Goal: Find specific page/section: Find specific page/section

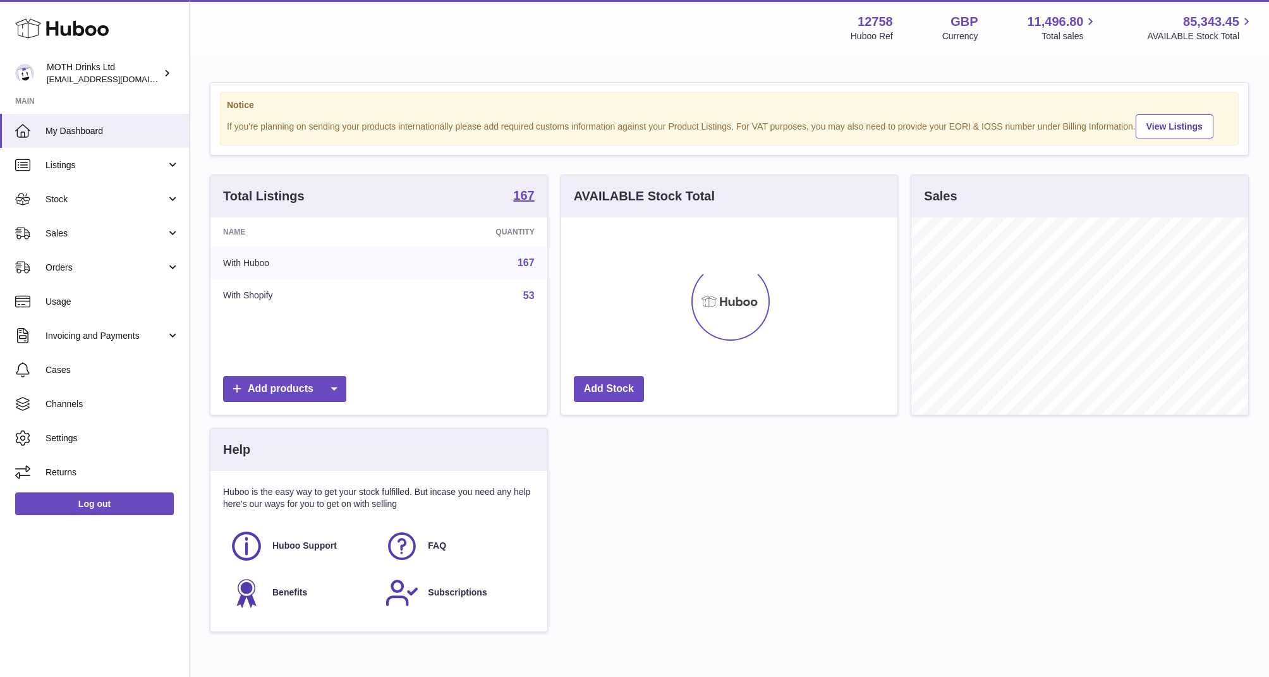
scroll to position [197, 337]
click at [61, 243] on link "Sales" at bounding box center [94, 233] width 189 height 34
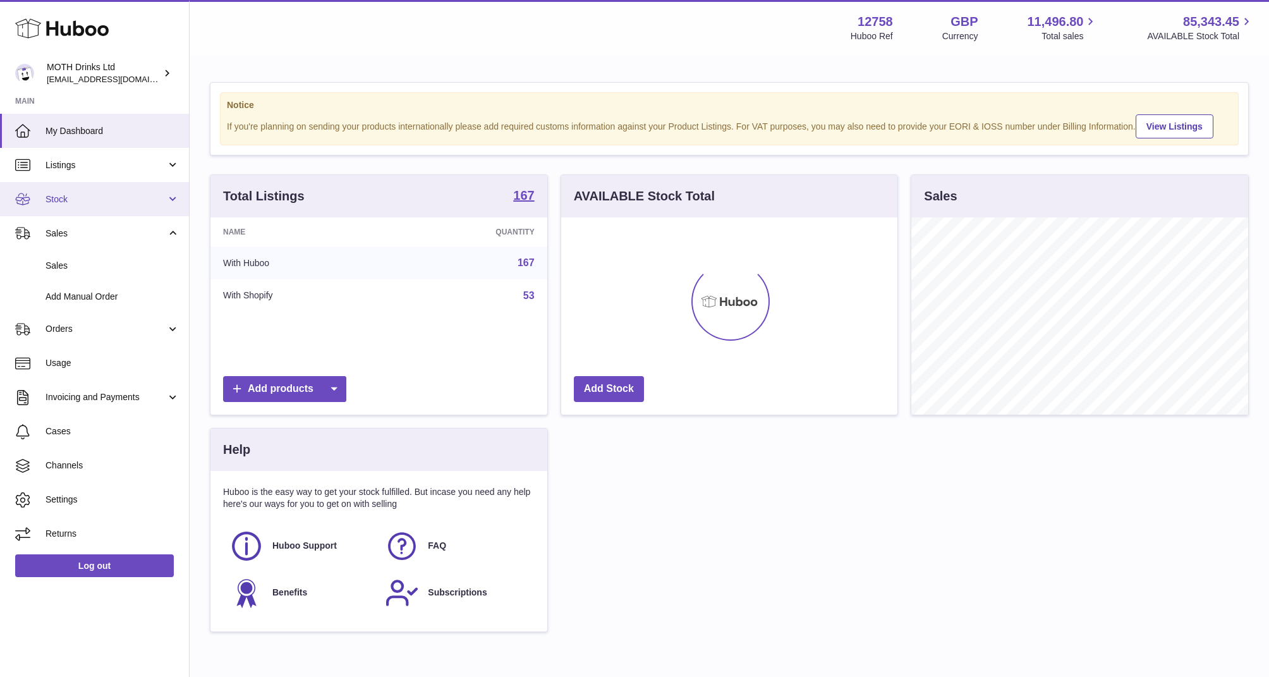
click at [63, 200] on span "Stock" at bounding box center [106, 199] width 121 height 12
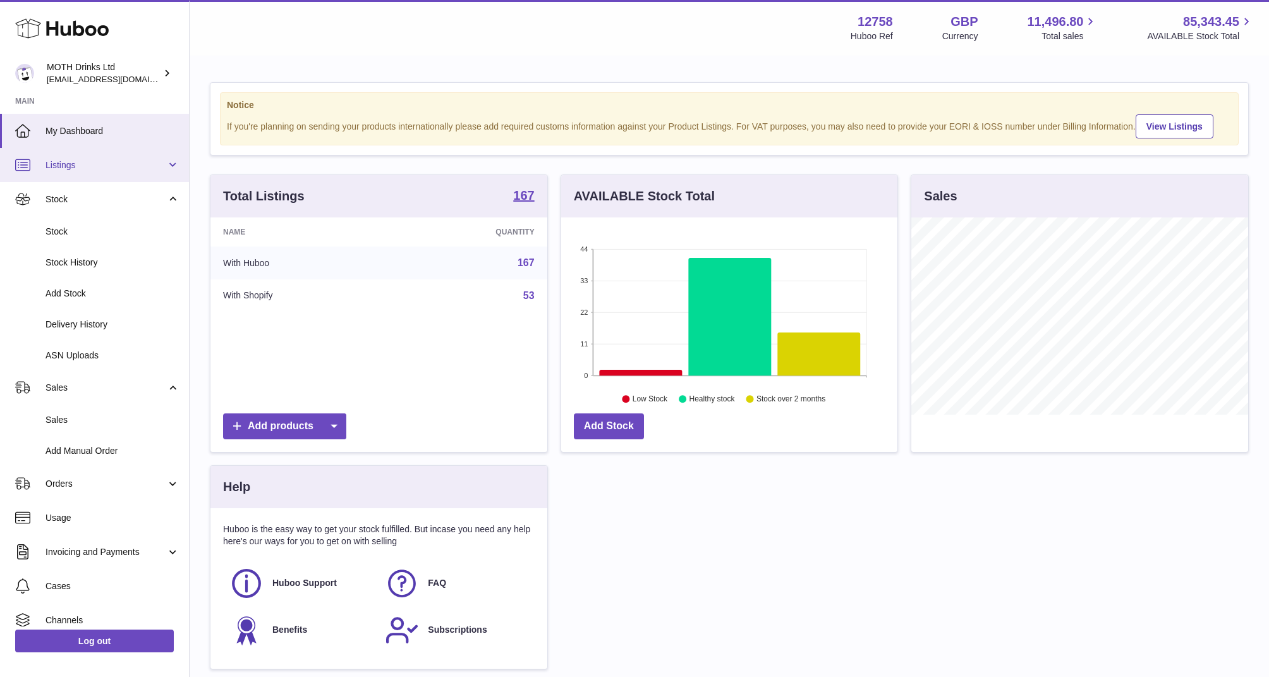
click at [66, 173] on link "Listings" at bounding box center [94, 165] width 189 height 34
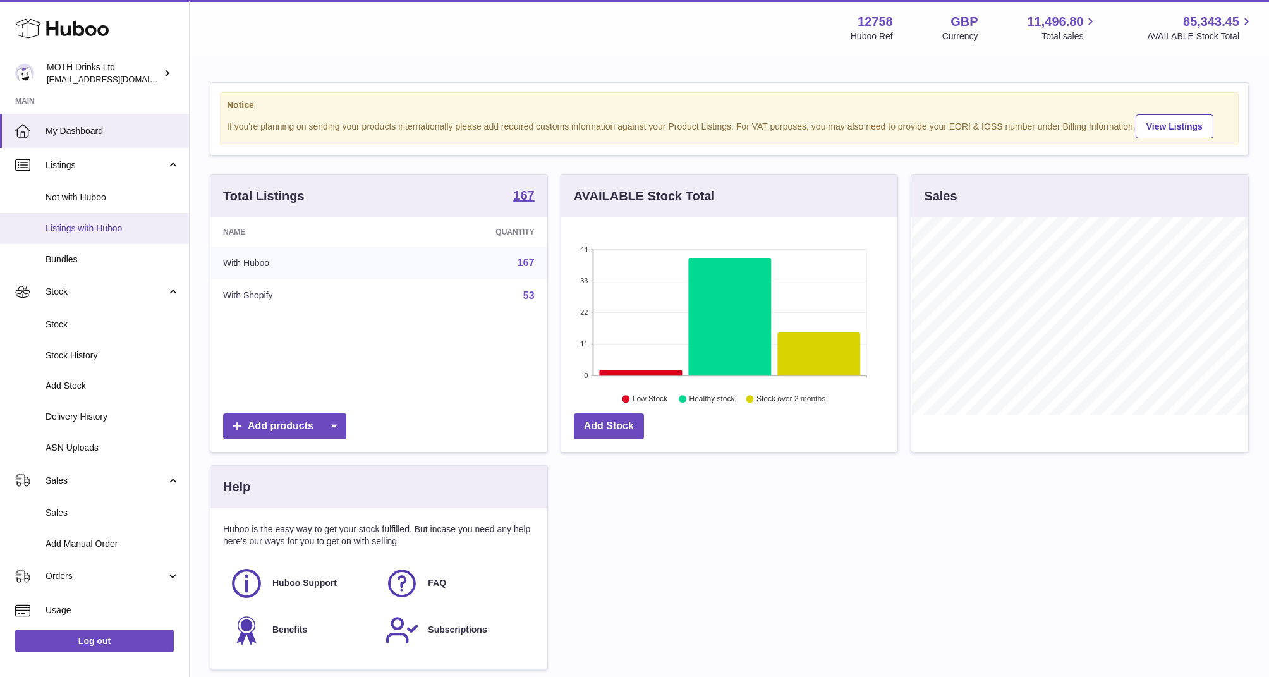
click at [77, 233] on span "Listings with Huboo" at bounding box center [113, 229] width 134 height 12
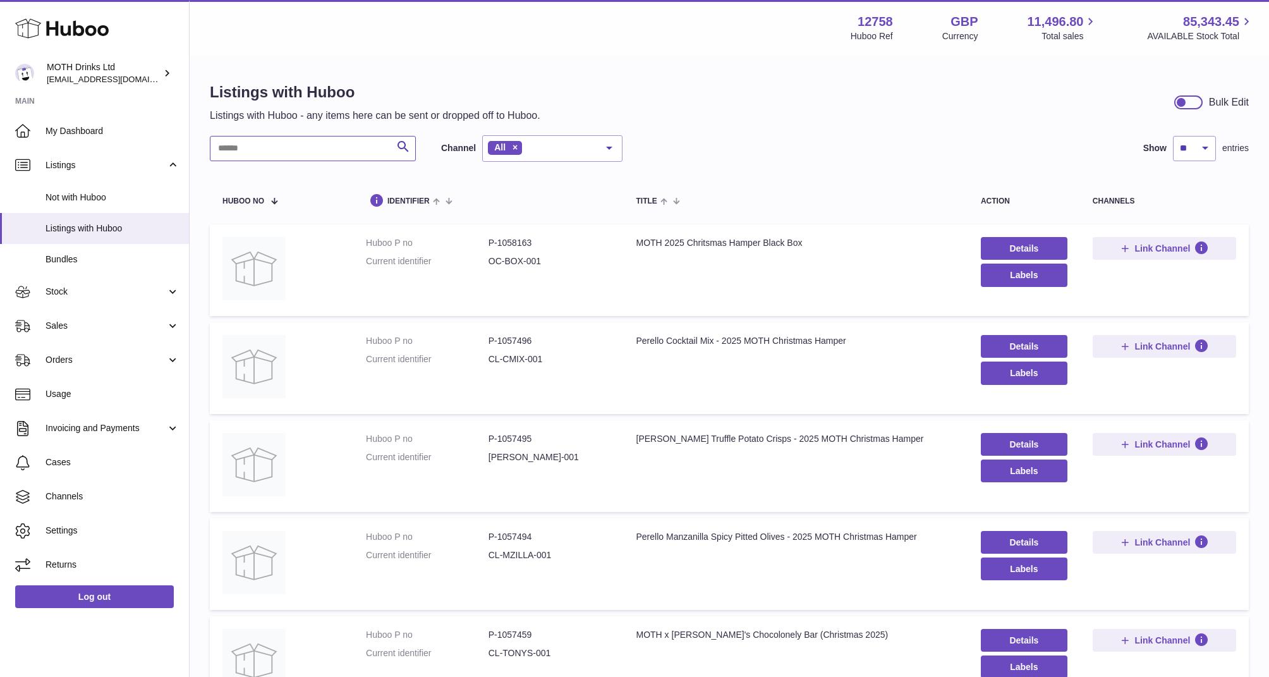
click at [297, 159] on input "text" at bounding box center [313, 148] width 206 height 25
click at [13, 264] on link "Bundles" at bounding box center [94, 259] width 189 height 31
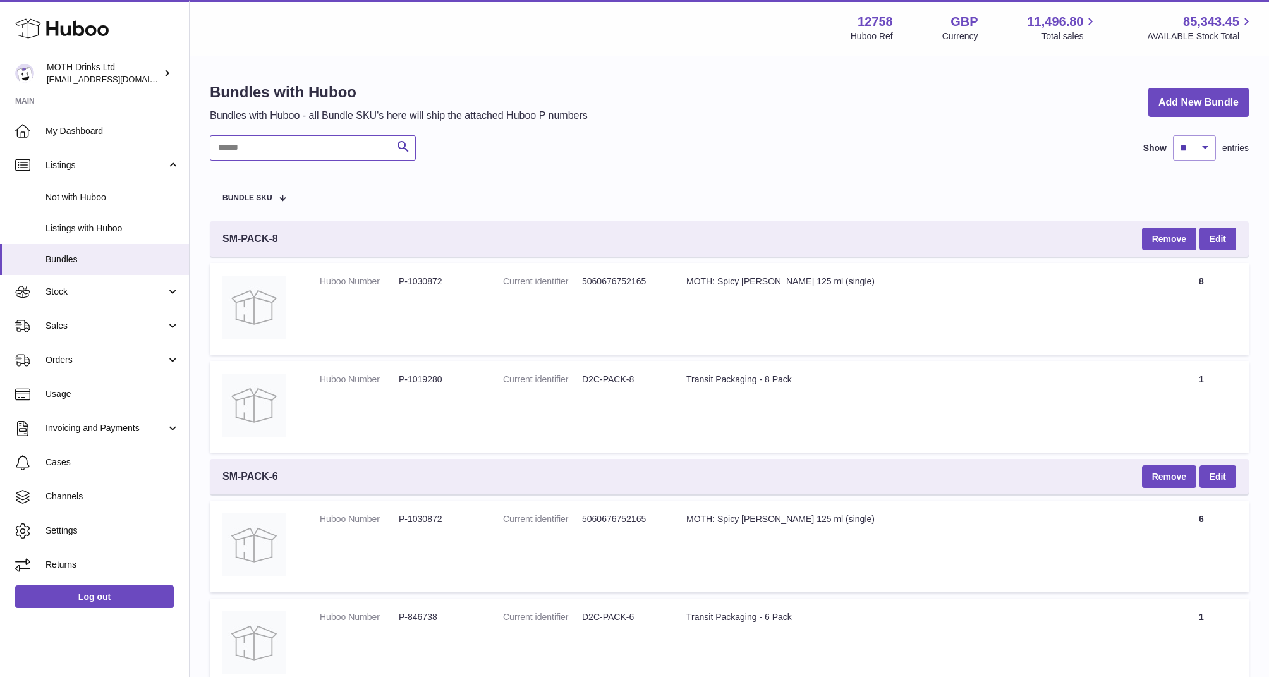
click at [265, 141] on input "text" at bounding box center [313, 147] width 206 height 25
type input "******"
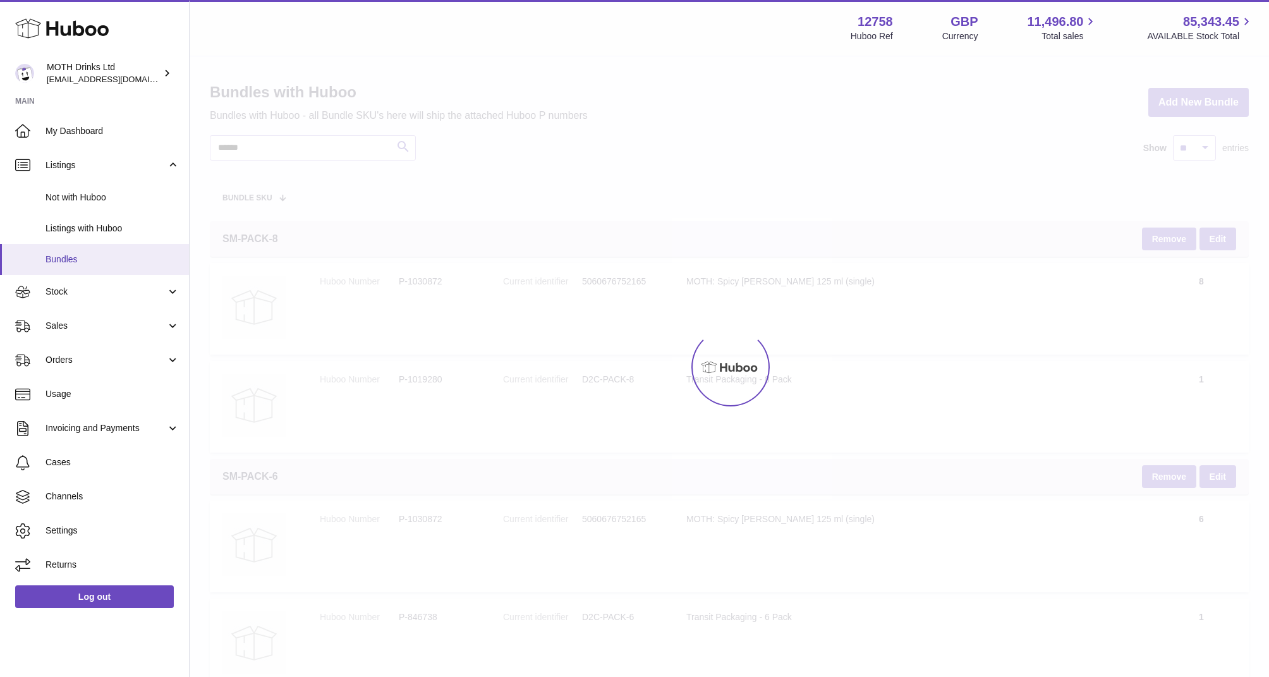
click at [89, 257] on span "Bundles" at bounding box center [113, 260] width 134 height 12
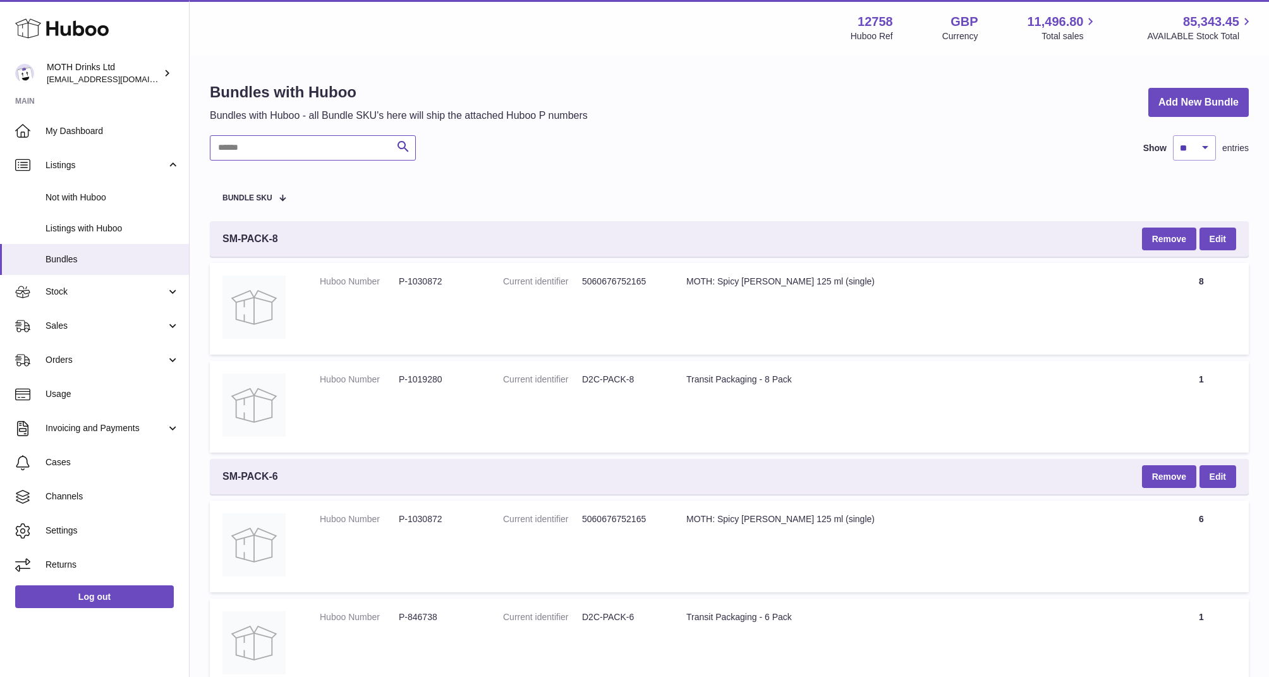
click at [271, 154] on input "text" at bounding box center [313, 147] width 206 height 25
type input "******"
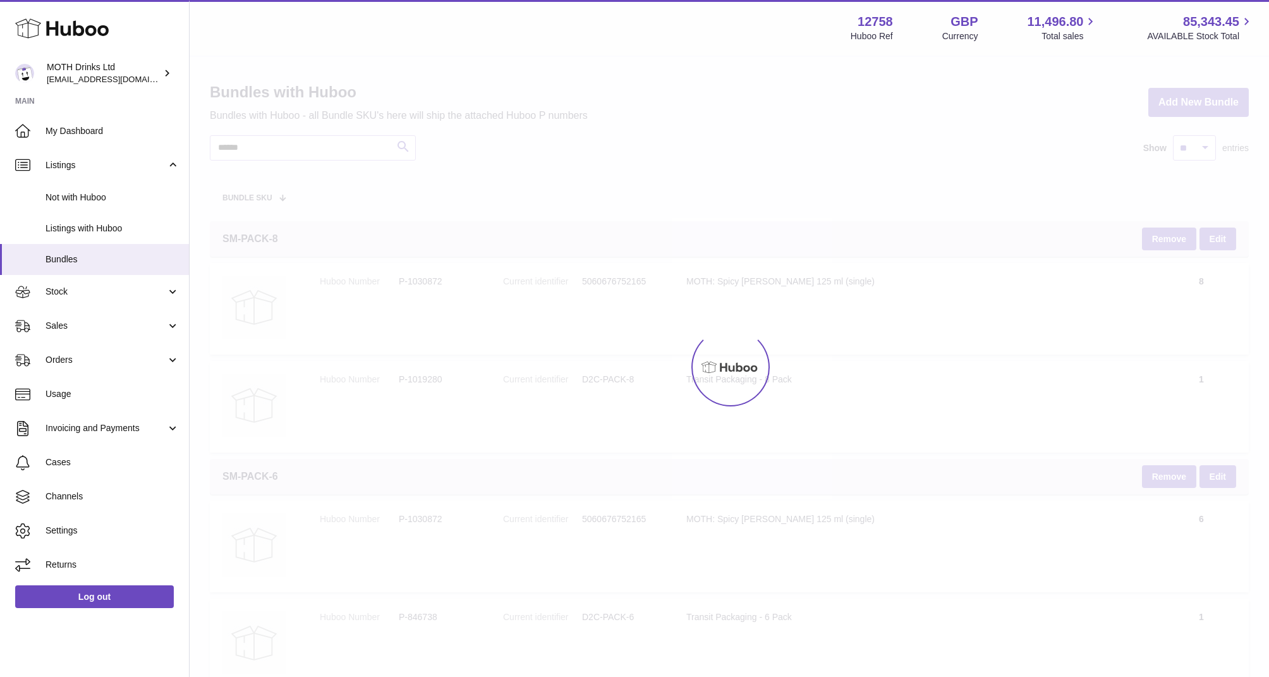
drag, startPoint x: 503, startPoint y: 446, endPoint x: 458, endPoint y: 445, distance: 45.5
click at [458, 445] on div at bounding box center [730, 367] width 1080 height 620
click at [314, 185] on div at bounding box center [730, 367] width 1080 height 620
drag, startPoint x: 314, startPoint y: 185, endPoint x: 314, endPoint y: 171, distance: 13.3
click at [314, 171] on div at bounding box center [730, 367] width 1080 height 620
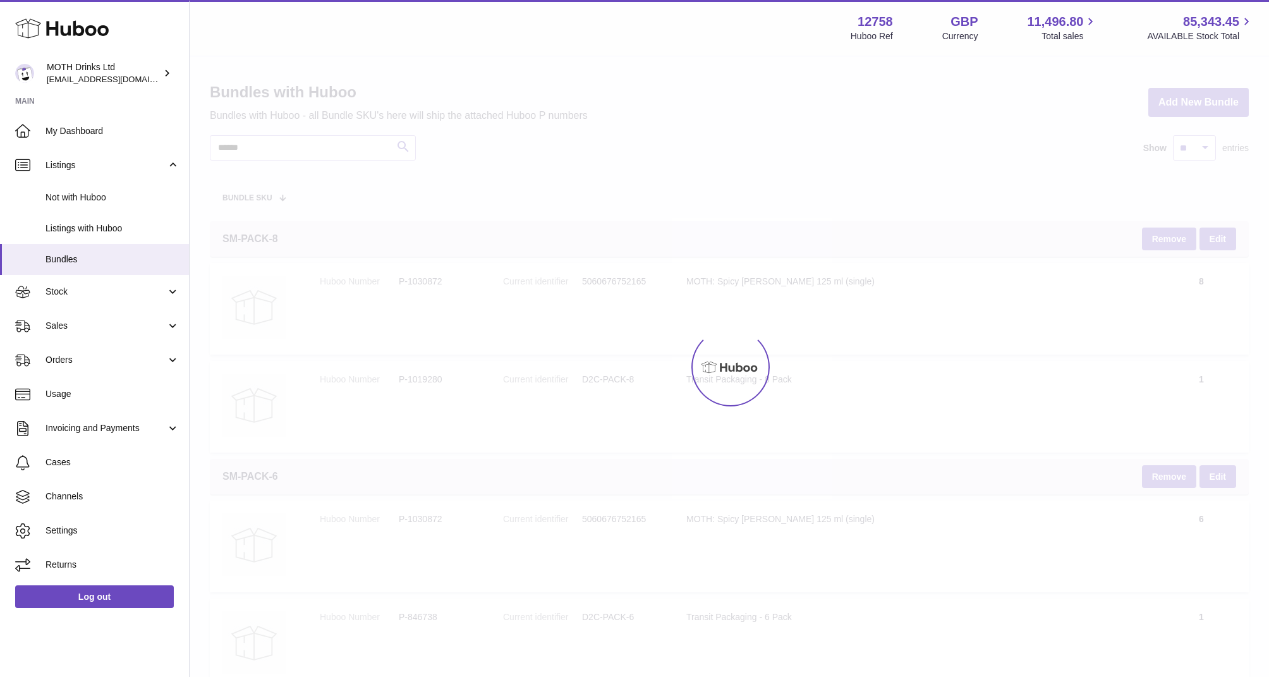
click at [314, 171] on div at bounding box center [730, 367] width 1080 height 620
click at [313, 143] on div at bounding box center [730, 367] width 1080 height 620
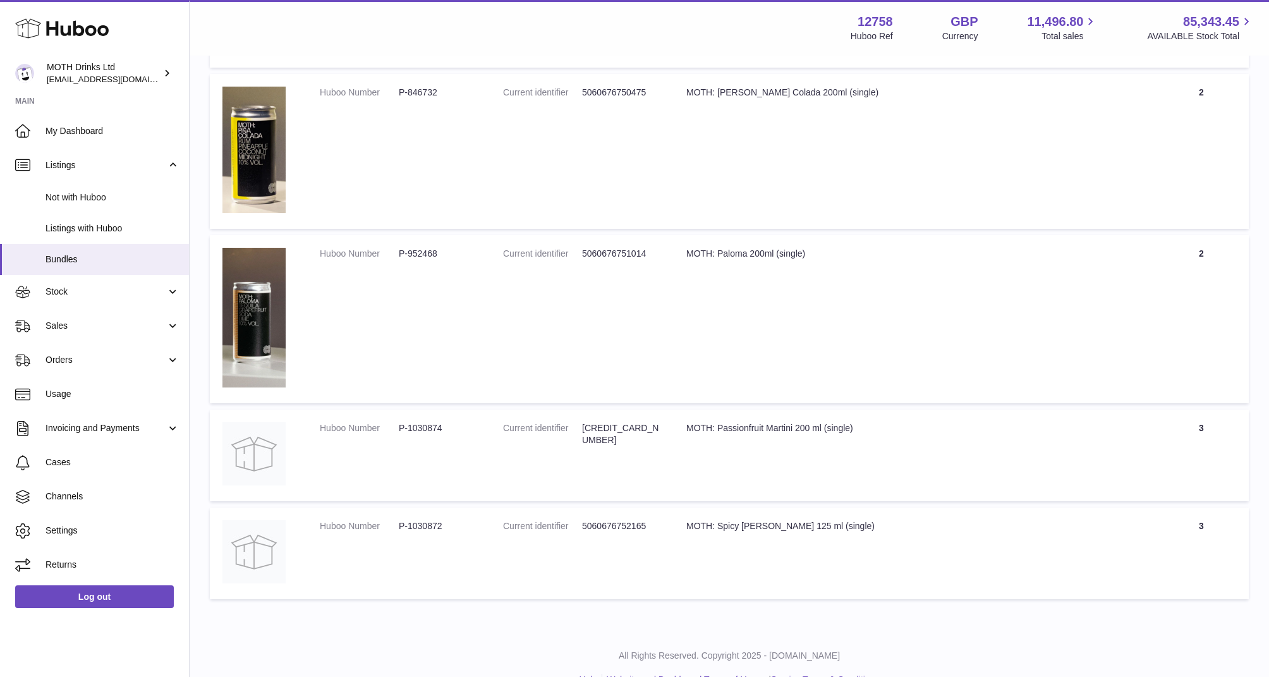
scroll to position [1431, 0]
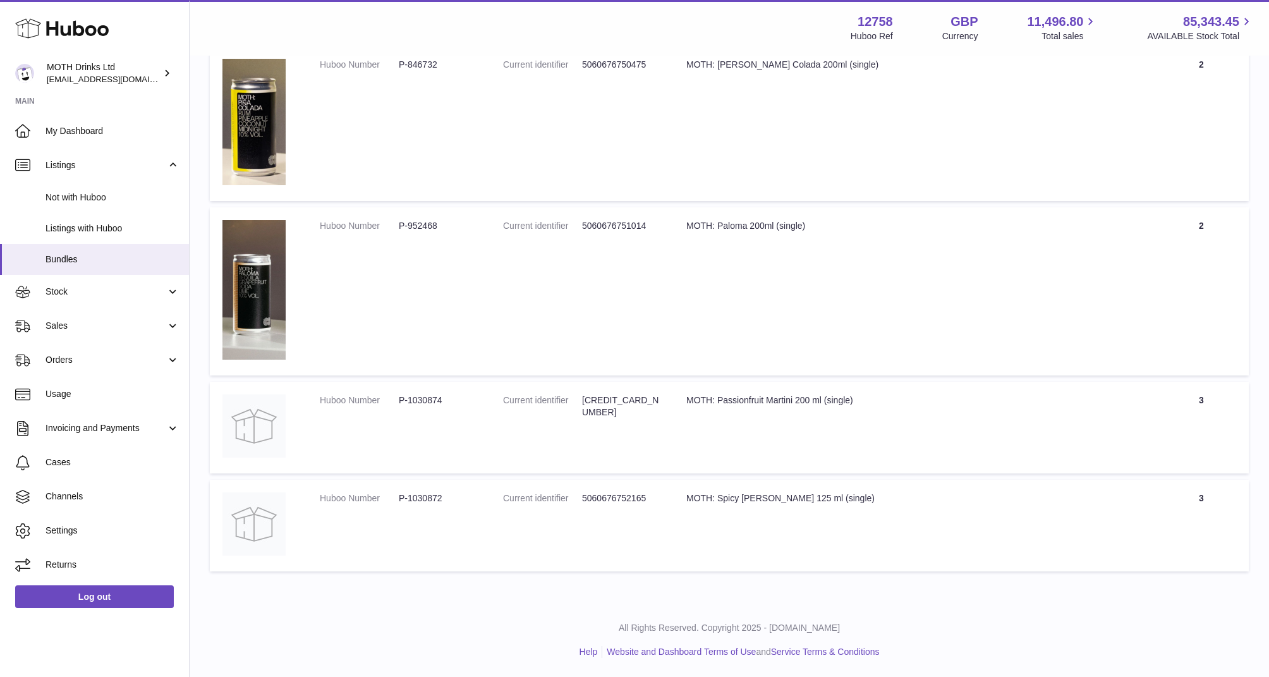
click at [4, 652] on div "Huboo MOTH Drinks Ltd orders@mothdrinks.com Main My Dashboard Listings Not with…" at bounding box center [95, 338] width 190 height 677
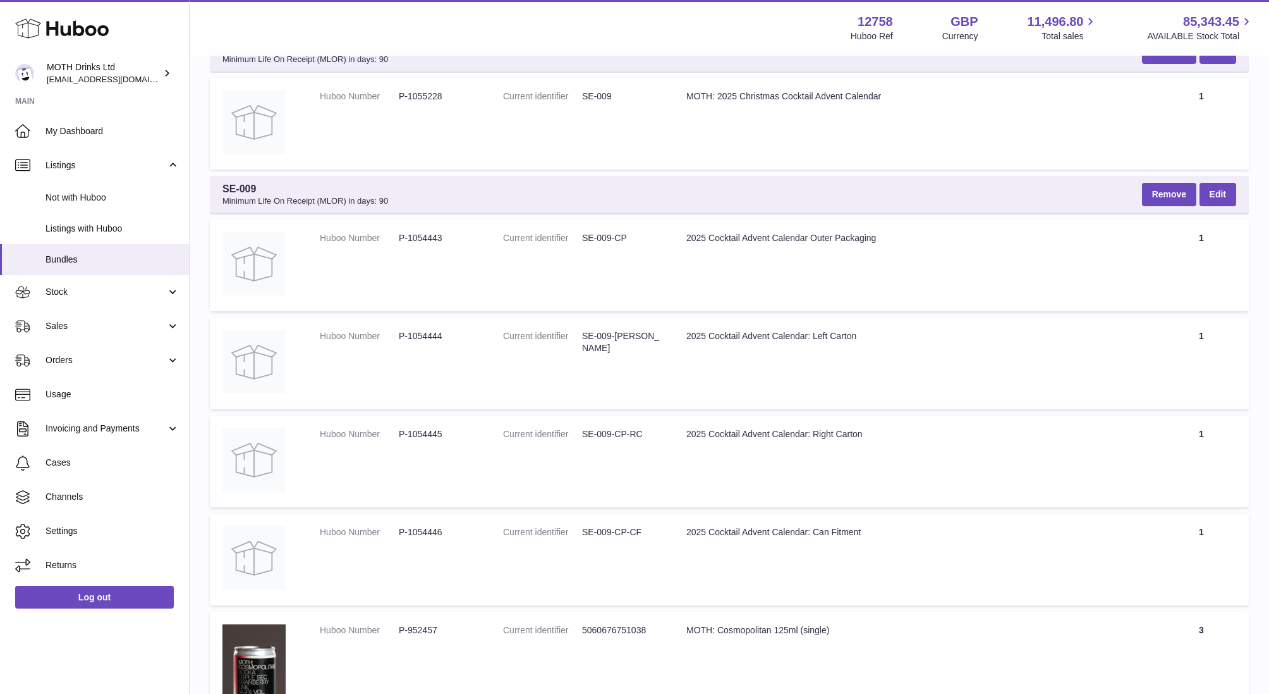
scroll to position [0, 0]
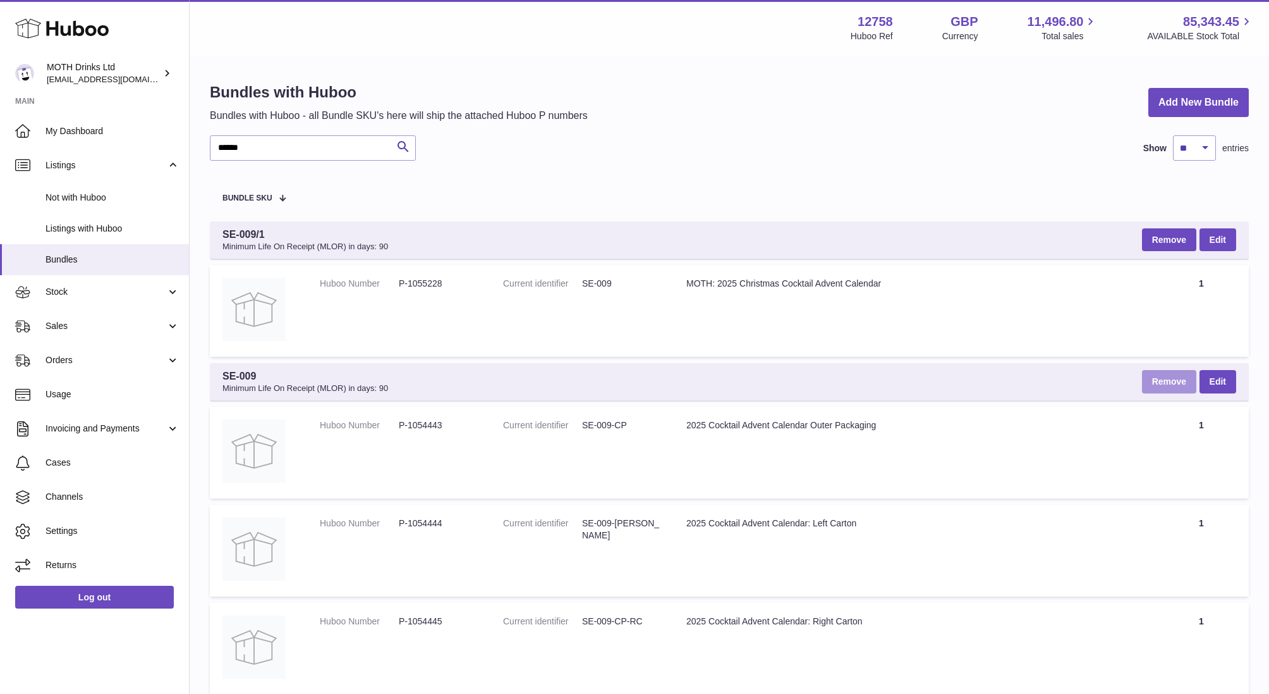
drag, startPoint x: 1182, startPoint y: 381, endPoint x: 960, endPoint y: 362, distance: 222.1
click at [960, 363] on th "SE-009 Minimum Life On Receipt (MLOR) in days: 90 Remove Edit" at bounding box center [729, 381] width 1039 height 37
click at [996, 345] on td "Title MOTH: 2025 Christmas Cocktail Advent Calendar" at bounding box center [914, 311] width 480 height 92
click at [70, 321] on span "Sales" at bounding box center [106, 326] width 121 height 12
